Goal: Information Seeking & Learning: Learn about a topic

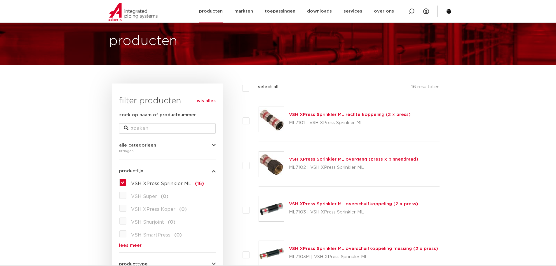
click at [210, 11] on link "producten" at bounding box center [211, 11] width 24 height 22
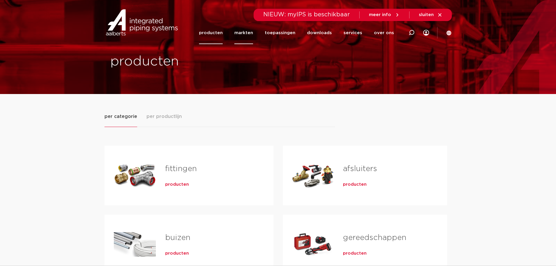
click at [245, 34] on link "markten" at bounding box center [243, 33] width 19 height 22
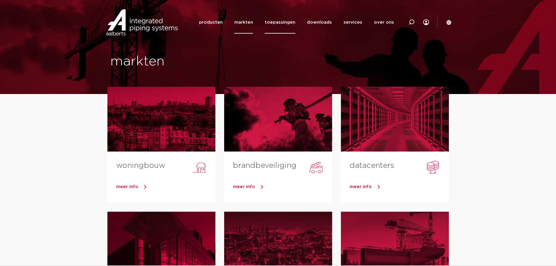
click at [284, 26] on link "toepassingen" at bounding box center [280, 22] width 31 height 22
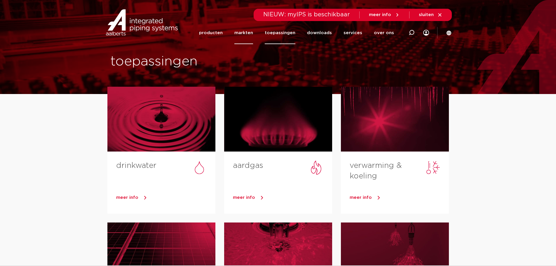
click at [253, 35] on link "markten" at bounding box center [243, 33] width 19 height 22
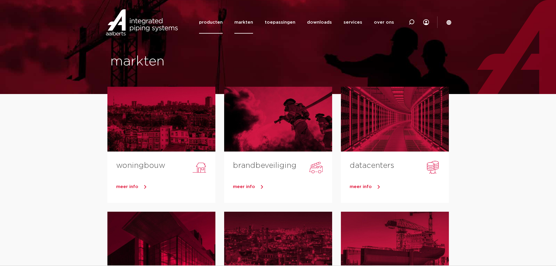
click at [217, 23] on link "producten" at bounding box center [211, 22] width 24 height 22
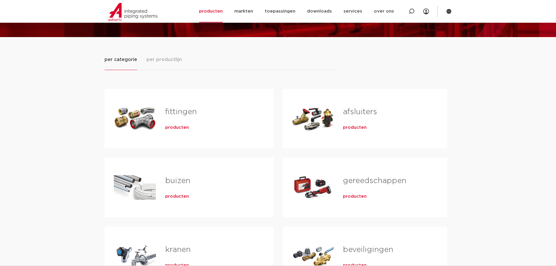
scroll to position [58, 0]
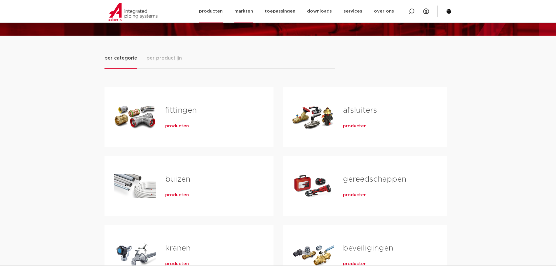
click at [245, 13] on link "markten" at bounding box center [243, 11] width 19 height 22
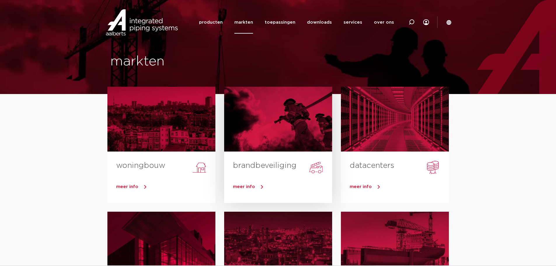
click at [283, 173] on h3 "brandbeveiliging" at bounding box center [282, 166] width 99 height 13
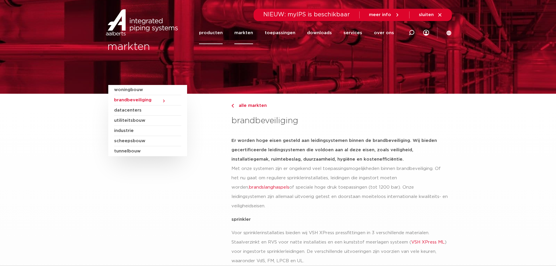
click at [208, 35] on link "producten" at bounding box center [211, 33] width 24 height 22
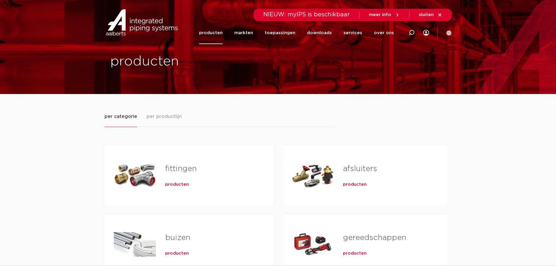
click at [185, 171] on link "fittingen" at bounding box center [181, 169] width 32 height 8
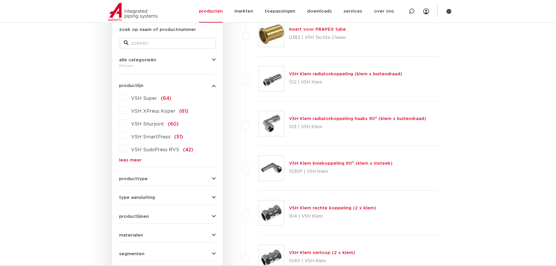
scroll to position [88, 0]
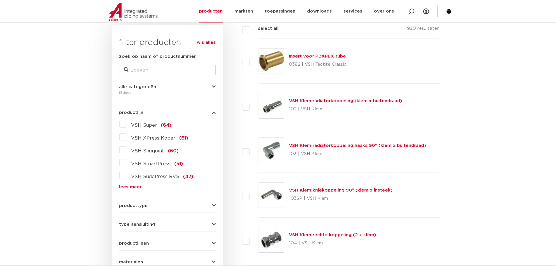
click at [130, 186] on link "lees meer" at bounding box center [167, 187] width 97 height 4
